Goal: Task Accomplishment & Management: Manage account settings

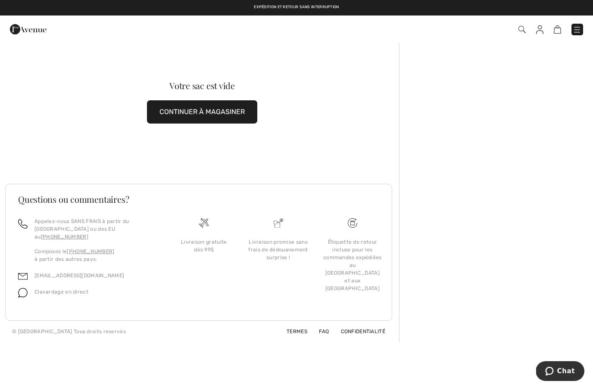
click at [542, 30] on img at bounding box center [539, 29] width 7 height 9
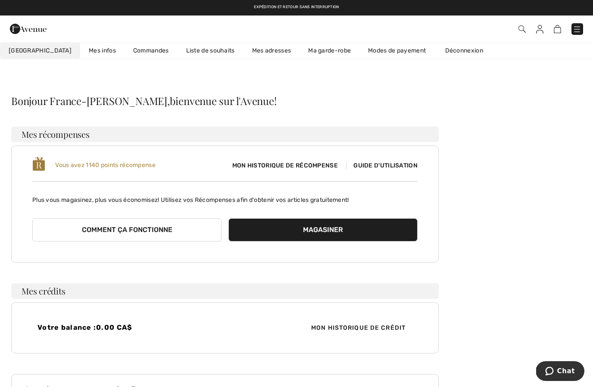
click at [131, 52] on link "Commandes" at bounding box center [150, 51] width 53 height 16
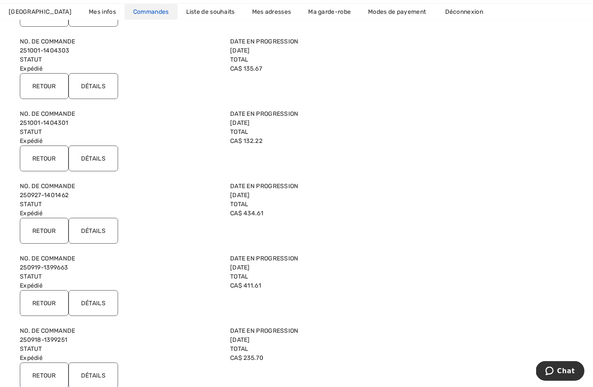
scroll to position [316, 0]
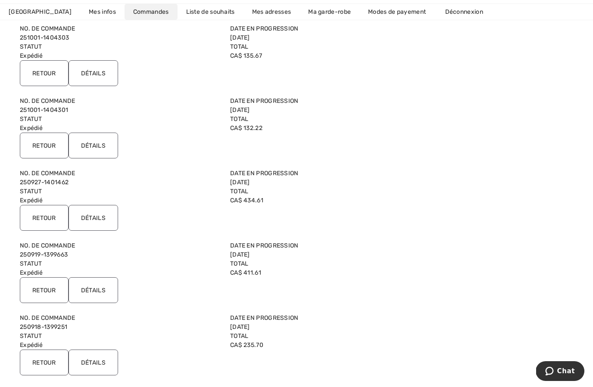
click at [91, 219] on input "Détails" at bounding box center [93, 218] width 50 height 26
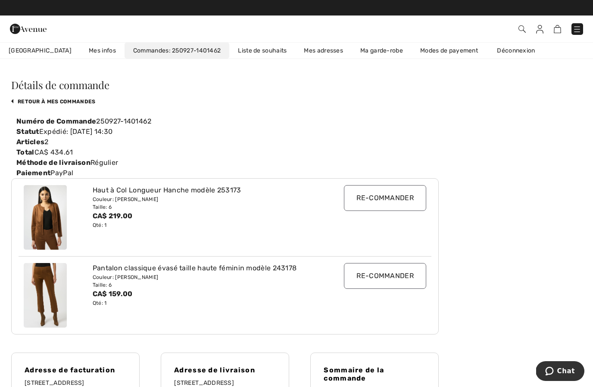
scroll to position [15, 0]
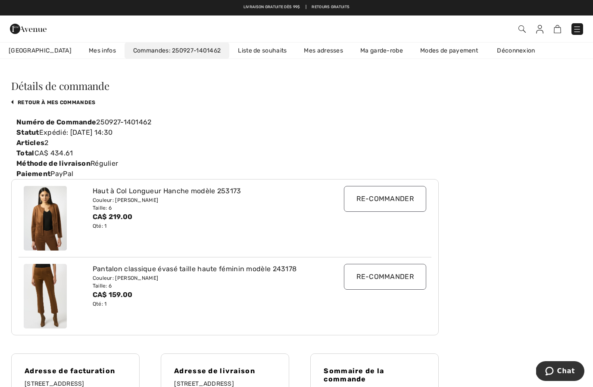
click at [391, 201] on input "Re-commander" at bounding box center [385, 199] width 82 height 26
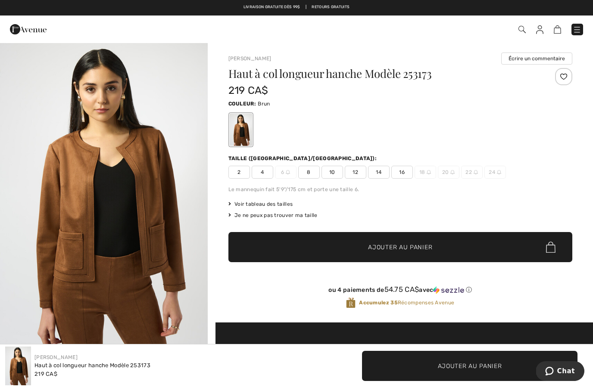
click at [535, 34] on span at bounding box center [418, 30] width 329 height 12
click at [539, 34] on img at bounding box center [539, 29] width 7 height 9
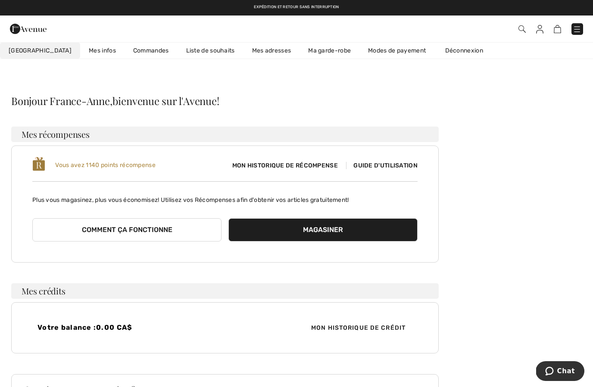
click at [131, 56] on link "Commandes" at bounding box center [150, 51] width 53 height 16
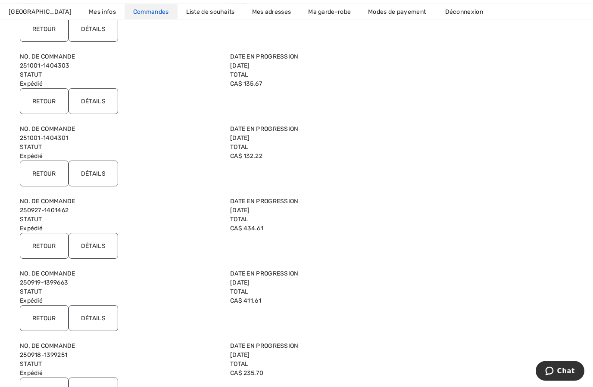
scroll to position [288, 0]
click at [98, 250] on input "Détails" at bounding box center [93, 246] width 50 height 26
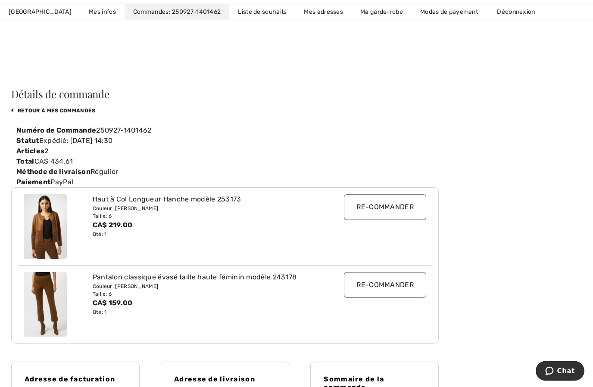
scroll to position [0, 0]
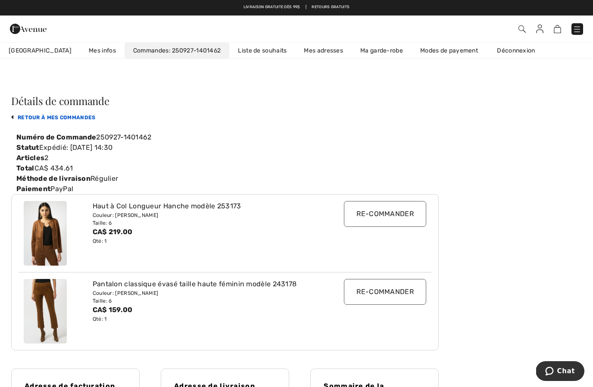
click at [52, 117] on link "retour à mes commandes" at bounding box center [53, 118] width 84 height 6
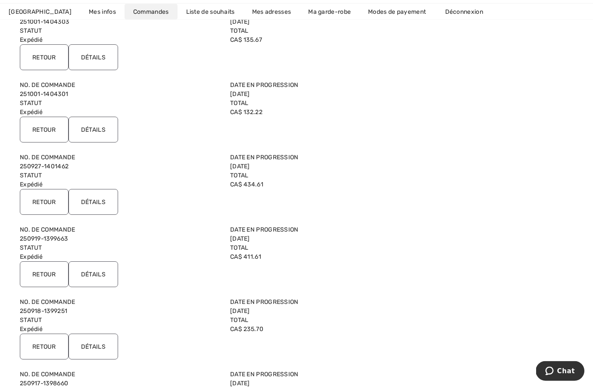
scroll to position [334, 0]
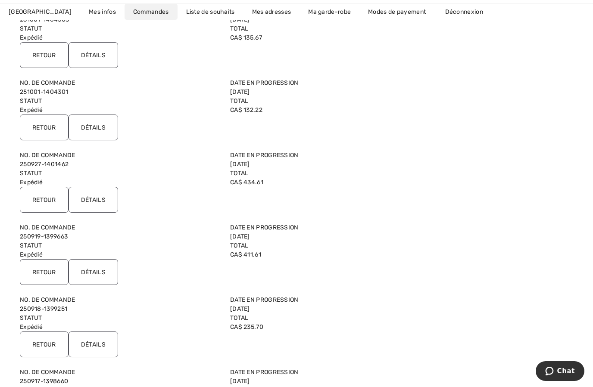
click at [93, 274] on input "Détails" at bounding box center [93, 272] width 50 height 26
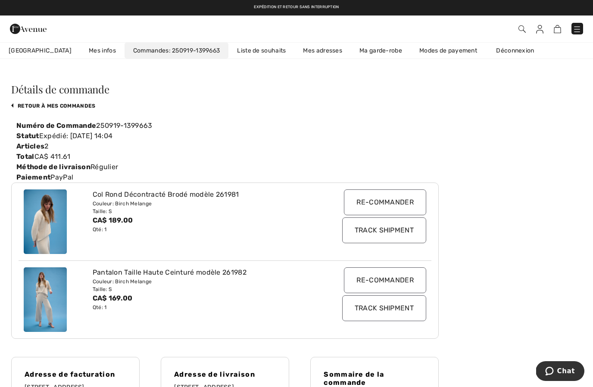
scroll to position [0, 0]
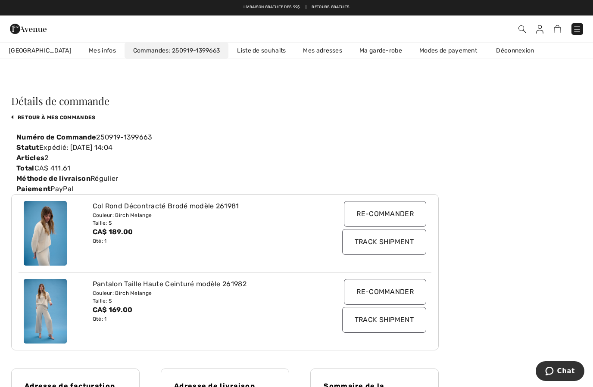
click at [555, 33] on img at bounding box center [557, 29] width 7 height 8
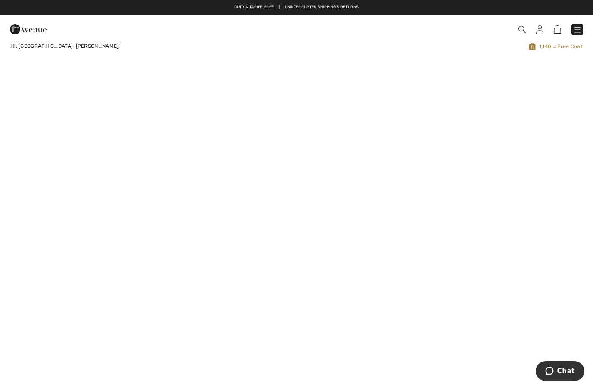
click at [540, 31] on img at bounding box center [539, 29] width 7 height 9
click at [537, 34] on img at bounding box center [539, 29] width 7 height 9
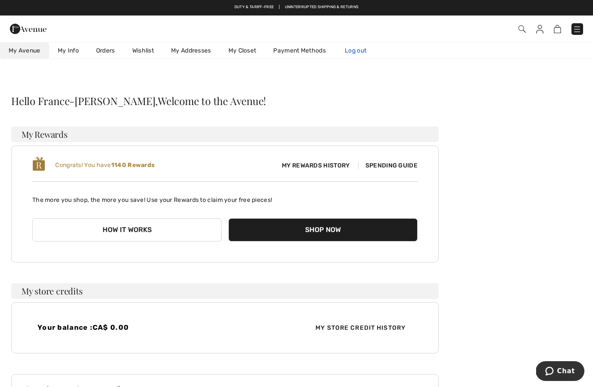
click at [364, 56] on link "Log out" at bounding box center [359, 51] width 47 height 16
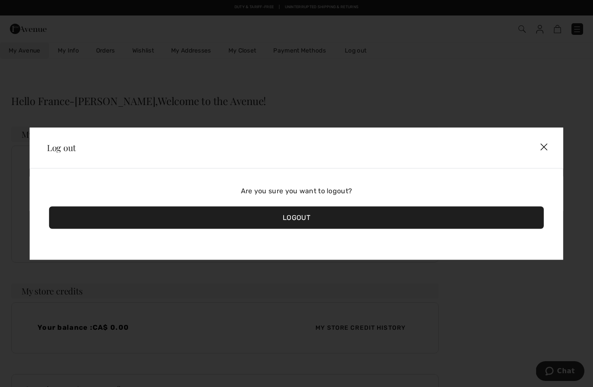
click at [331, 211] on div "Logout" at bounding box center [296, 217] width 494 height 22
